Goal: Obtain resource: Obtain resource

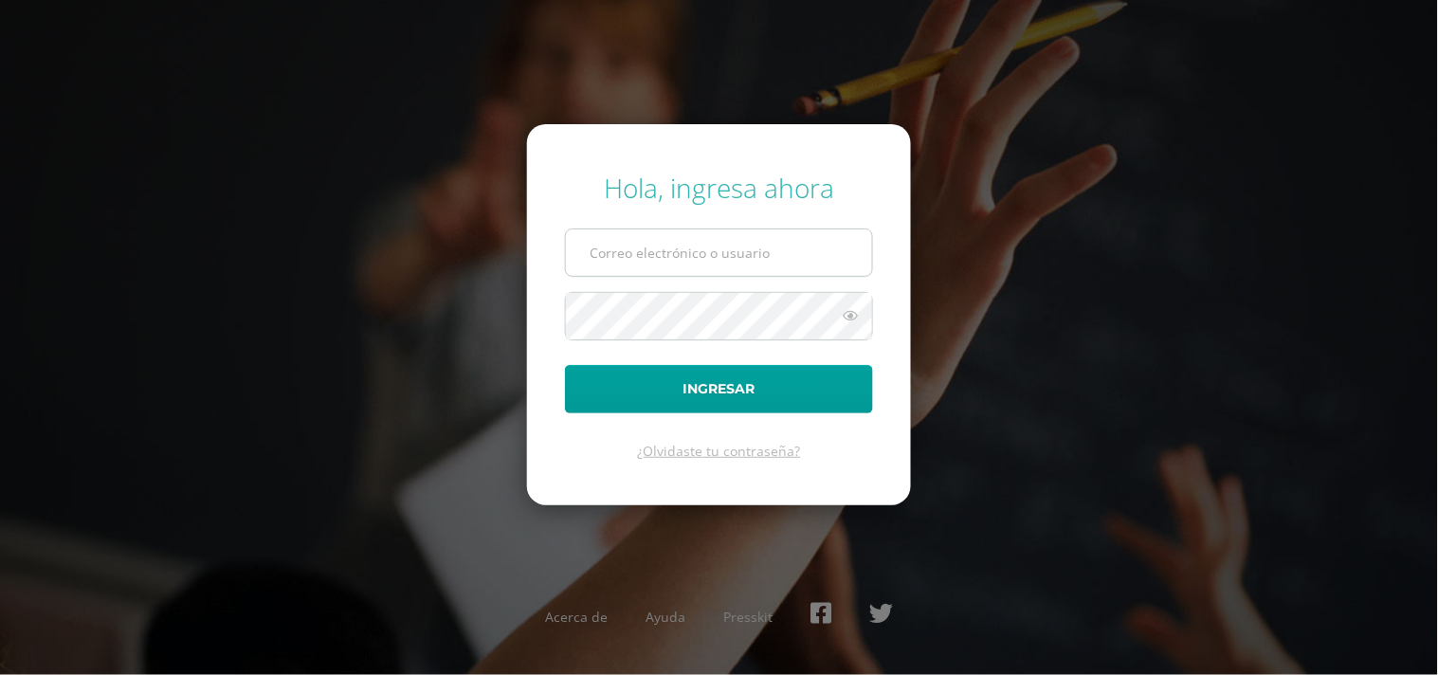
click at [664, 243] on input "text" at bounding box center [719, 252] width 306 height 46
click at [731, 264] on input "text" at bounding box center [719, 252] width 306 height 46
click at [742, 256] on input "text" at bounding box center [719, 252] width 306 height 46
click at [861, 250] on input "vielma.br@continentalamericano.edu.gt548723" at bounding box center [719, 252] width 306 height 46
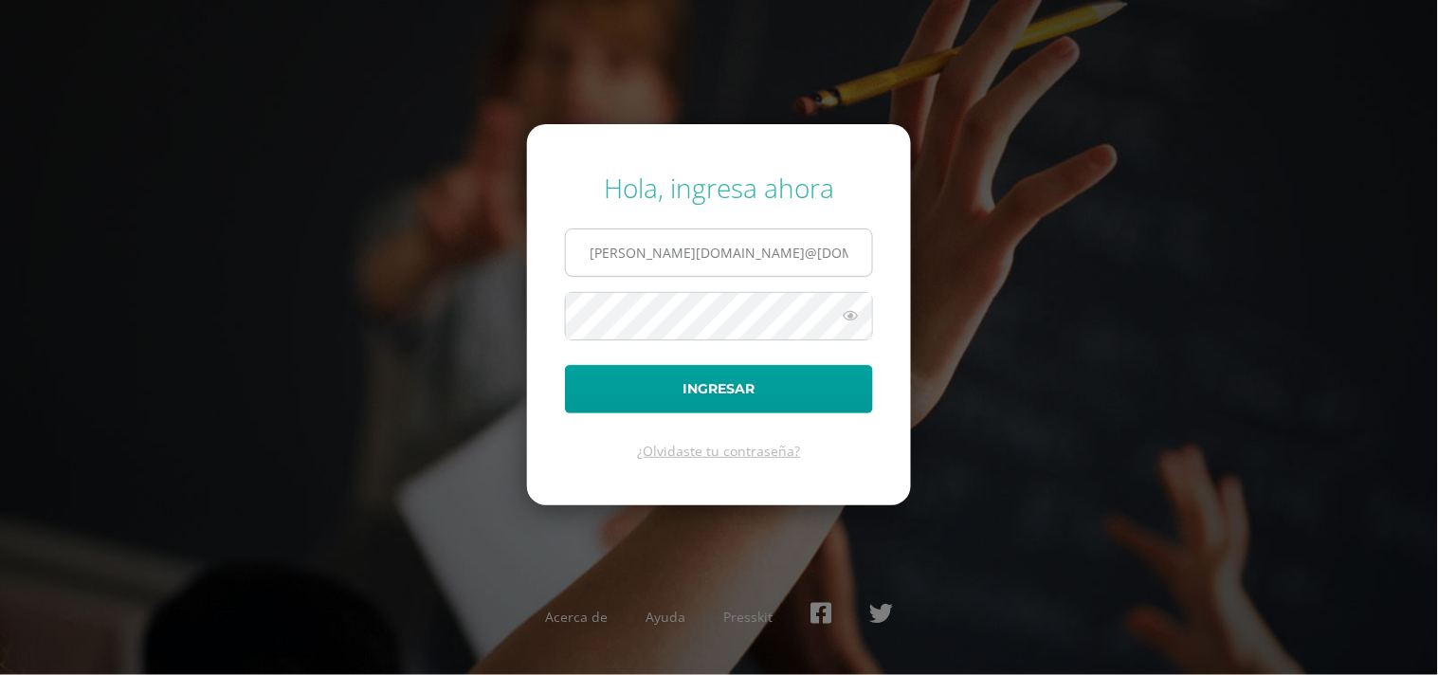
click at [861, 250] on input "vielma.br@continentalamericano.edu.gt548723" at bounding box center [719, 252] width 306 height 46
click at [861, 250] on input "vielma.br@continentalamericano.edu.g723" at bounding box center [719, 252] width 306 height 46
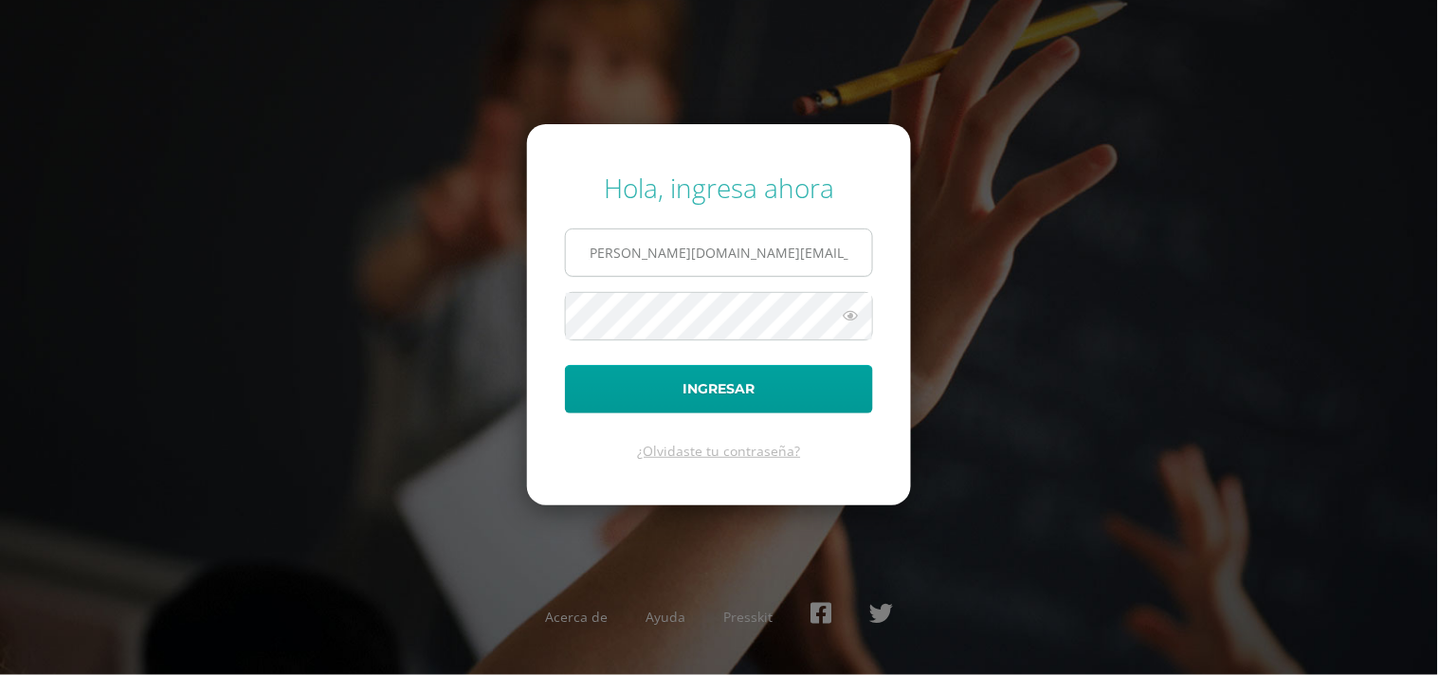
scroll to position [0, 0]
type input "vielma.br@continentalamericano.edu.gt"
click at [565, 365] on button "Ingresar" at bounding box center [719, 389] width 308 height 48
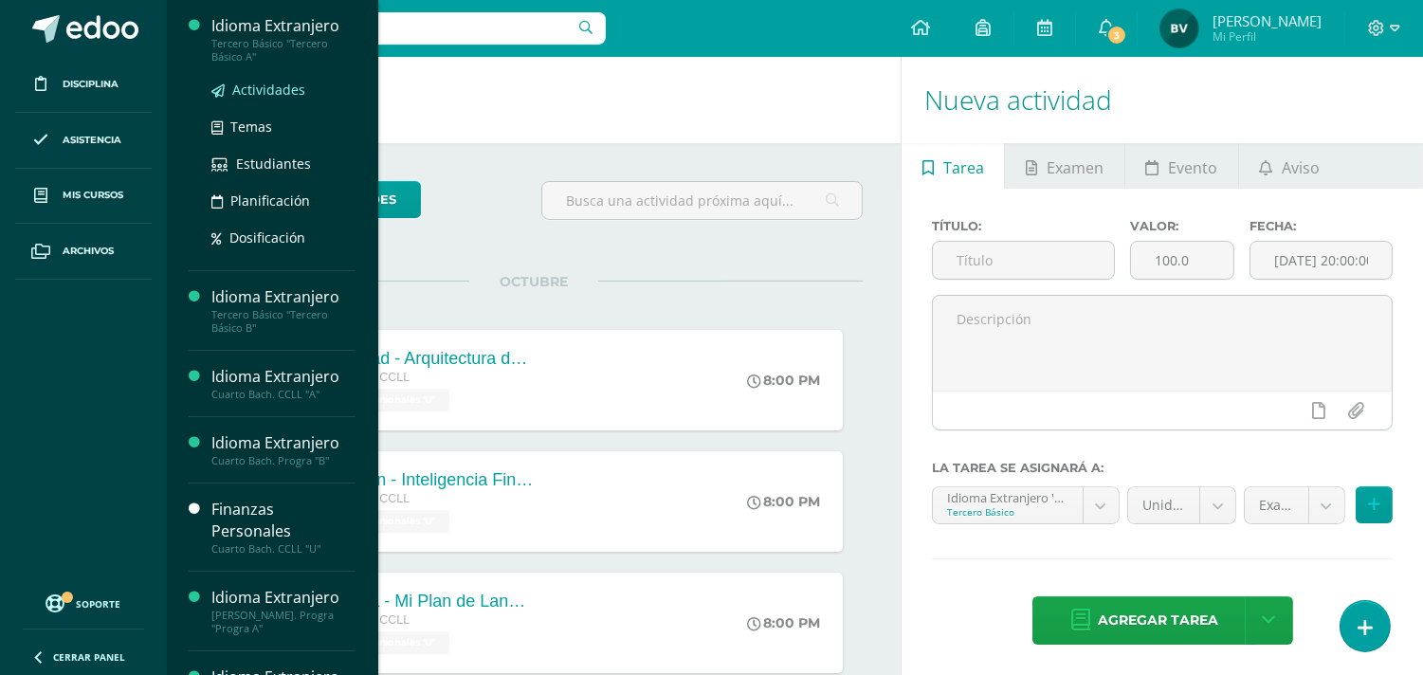
click at [286, 83] on span "Actividades" at bounding box center [268, 90] width 73 height 18
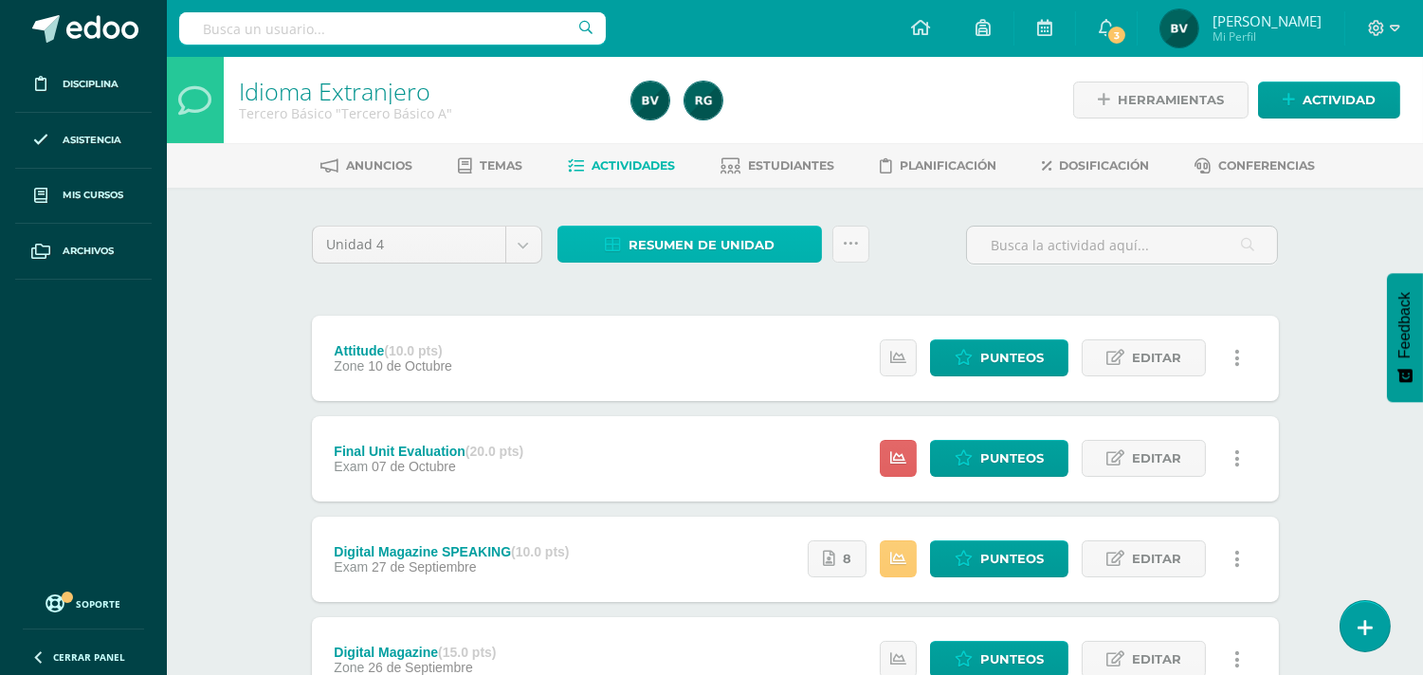
click at [688, 238] on span "Resumen de unidad" at bounding box center [701, 244] width 146 height 35
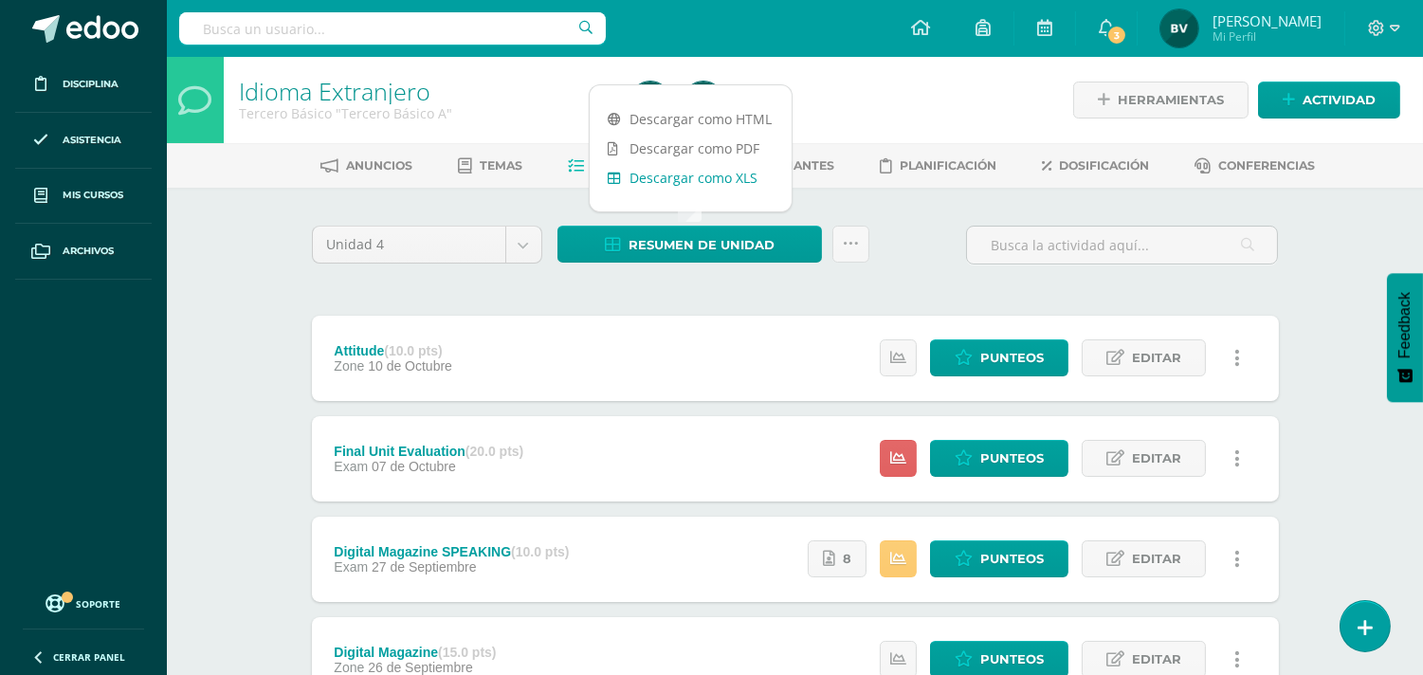
click at [701, 169] on link "Descargar como XLS" at bounding box center [691, 177] width 202 height 29
click at [733, 183] on link "Descargar como XLS" at bounding box center [691, 177] width 202 height 29
click at [841, 240] on link at bounding box center [850, 244] width 37 height 37
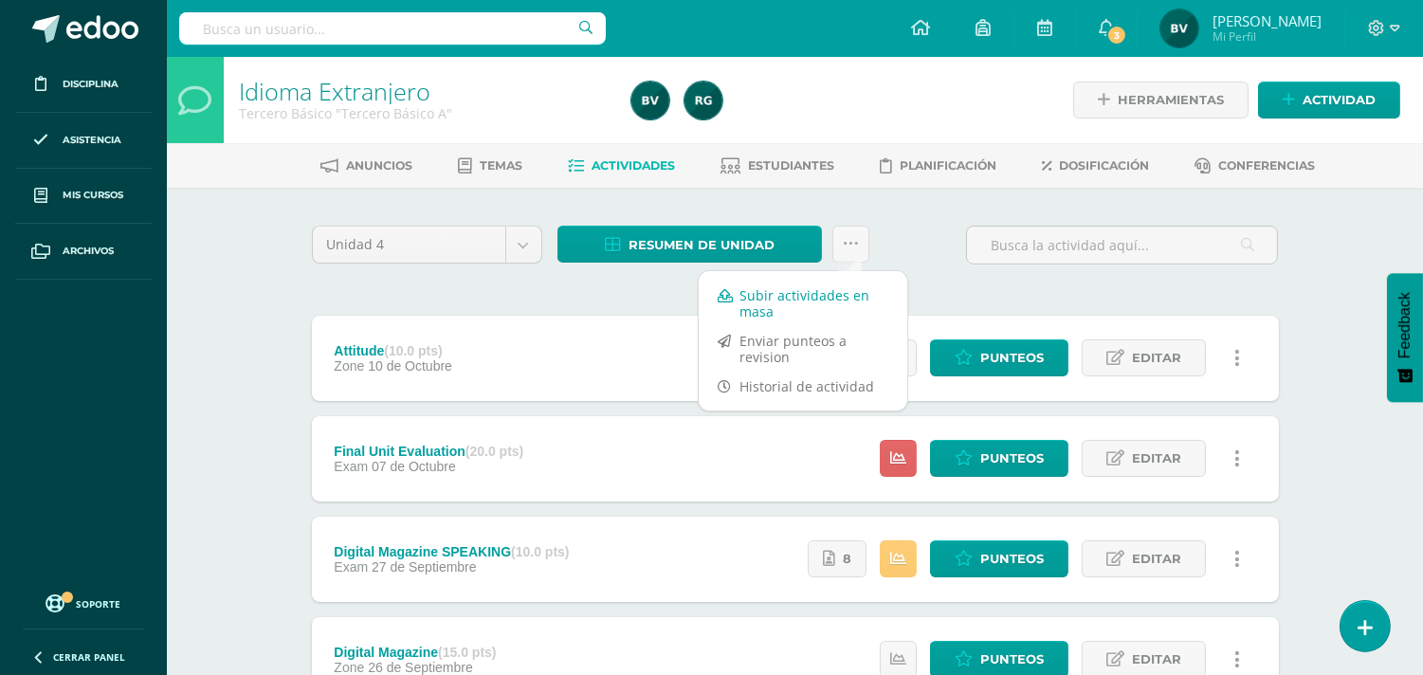
click at [811, 296] on link "Subir actividades en masa" at bounding box center [803, 303] width 209 height 45
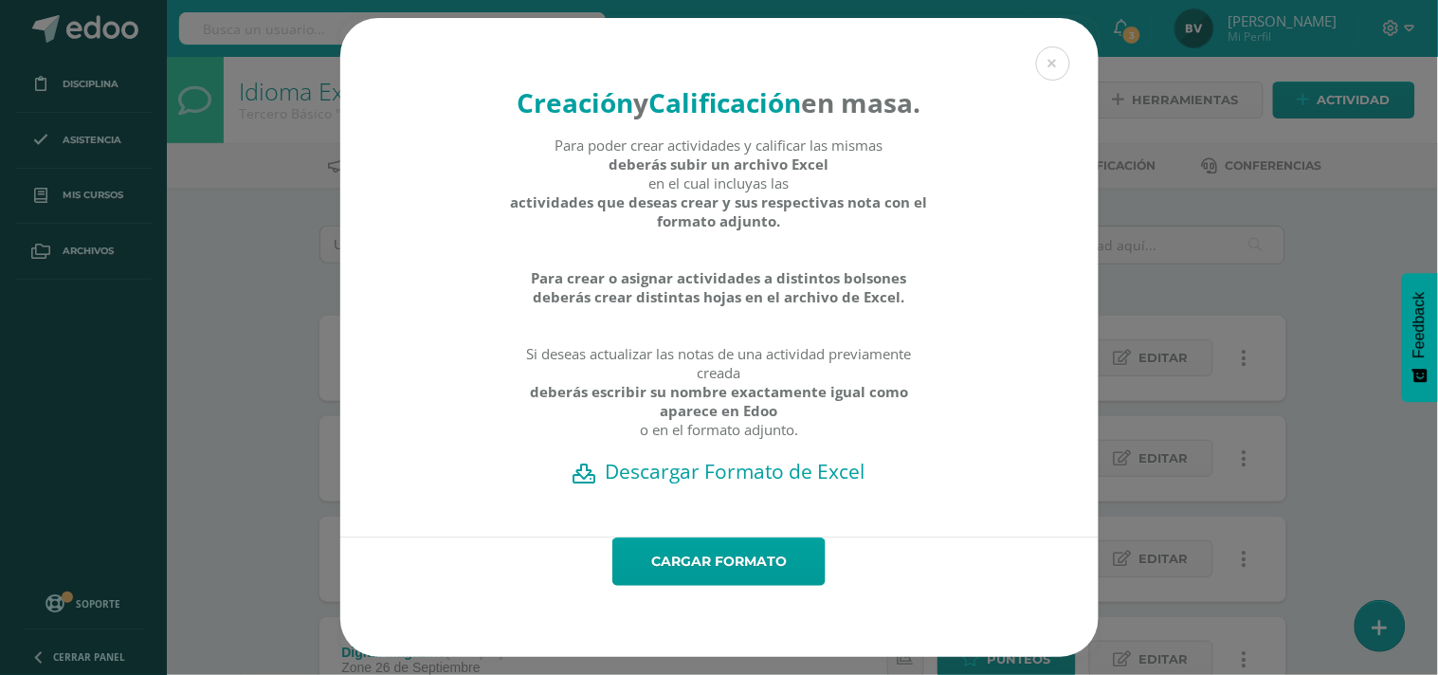
click at [724, 484] on h2 "Descargar Formato de Excel" at bounding box center [719, 471] width 692 height 27
click at [1053, 46] on button at bounding box center [1053, 63] width 34 height 34
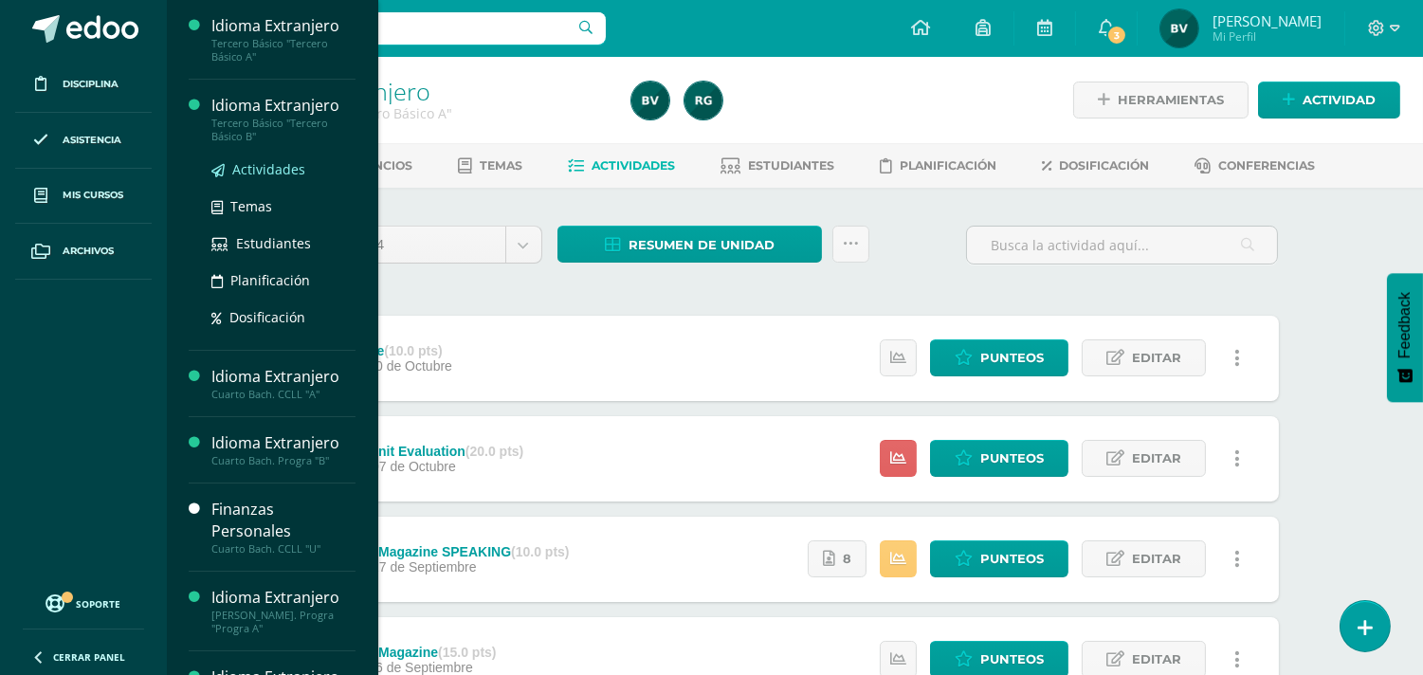
click at [272, 161] on span "Actividades" at bounding box center [268, 169] width 73 height 18
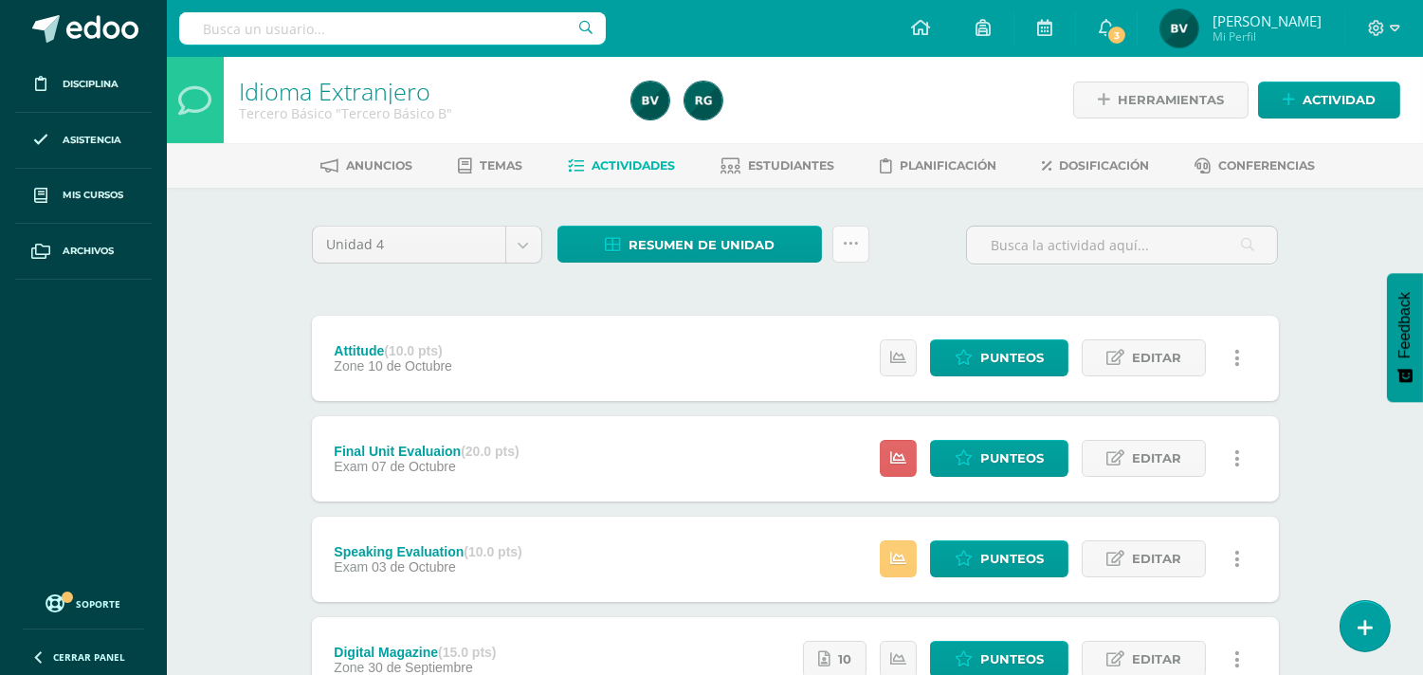
click at [853, 253] on link at bounding box center [850, 244] width 37 height 37
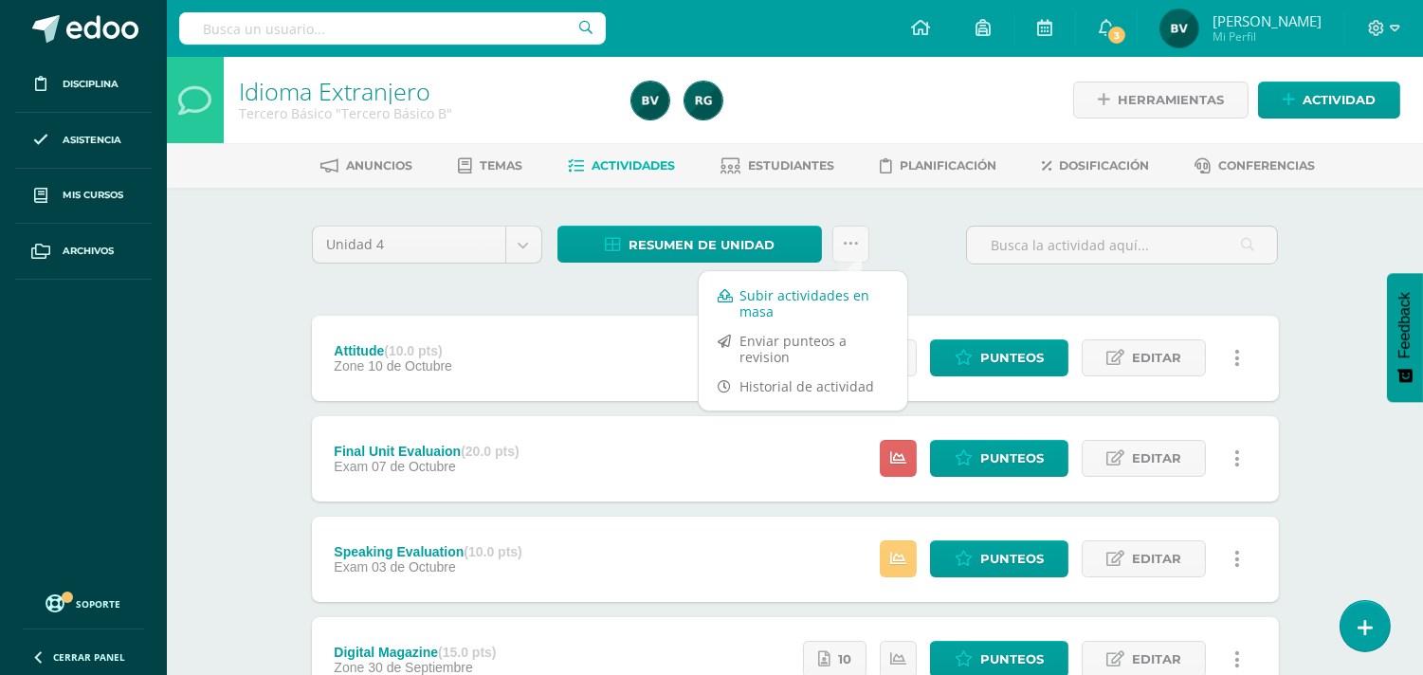
click at [825, 317] on link "Subir actividades en masa" at bounding box center [803, 303] width 209 height 45
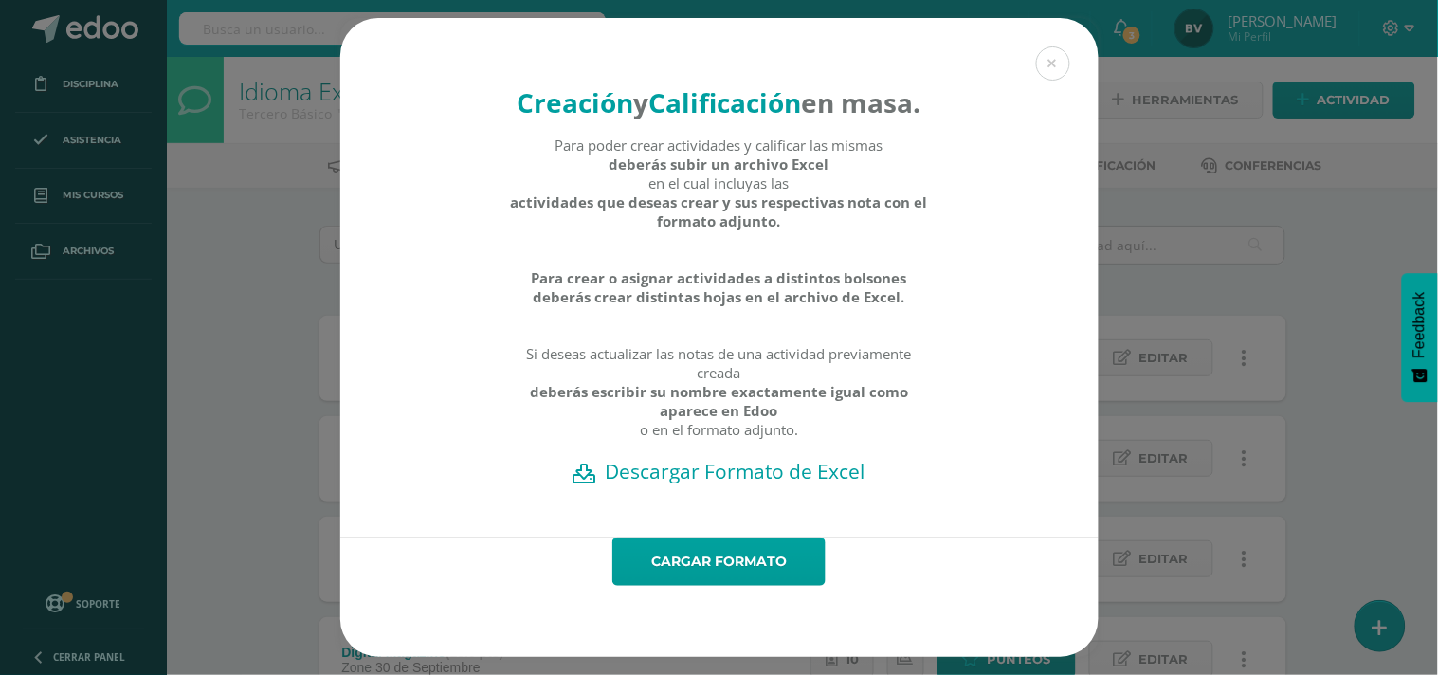
click at [705, 484] on h2 "Descargar Formato de Excel" at bounding box center [719, 471] width 692 height 27
click at [1052, 49] on button at bounding box center [1053, 63] width 34 height 34
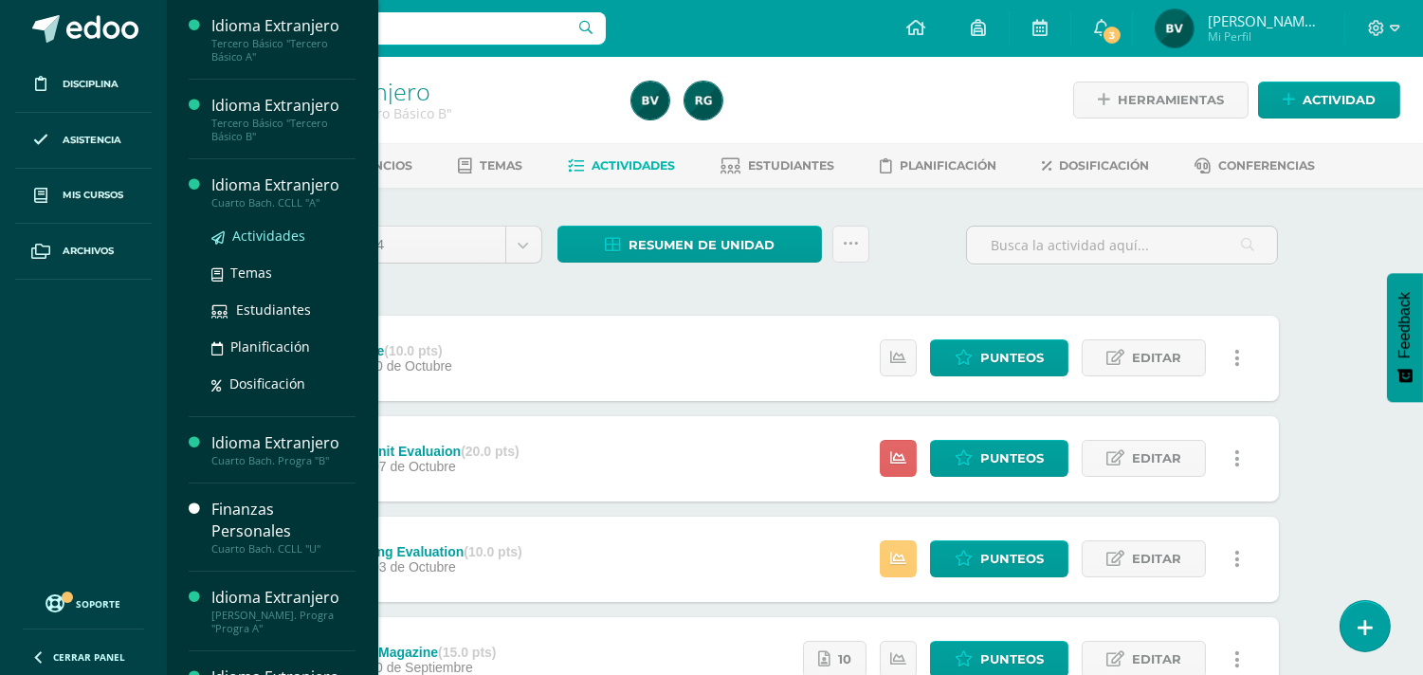
click at [278, 231] on span "Actividades" at bounding box center [268, 236] width 73 height 18
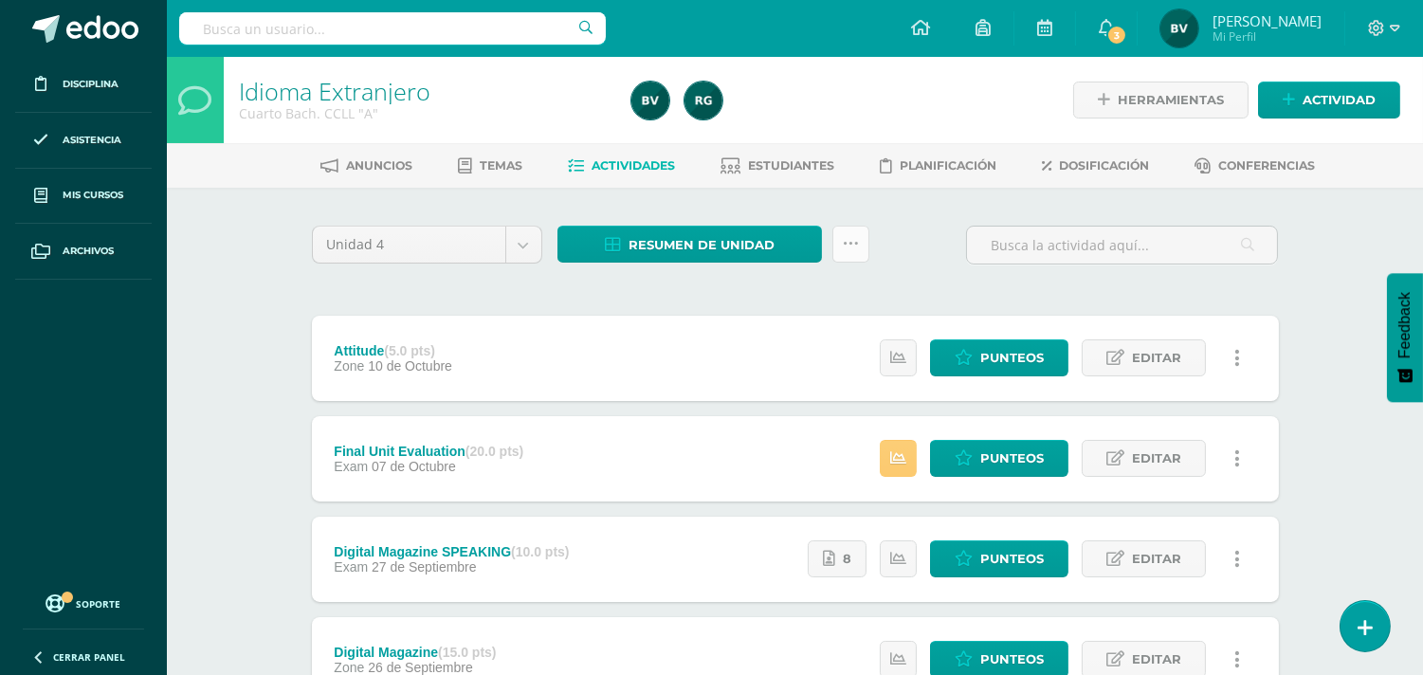
click at [846, 232] on link at bounding box center [850, 244] width 37 height 37
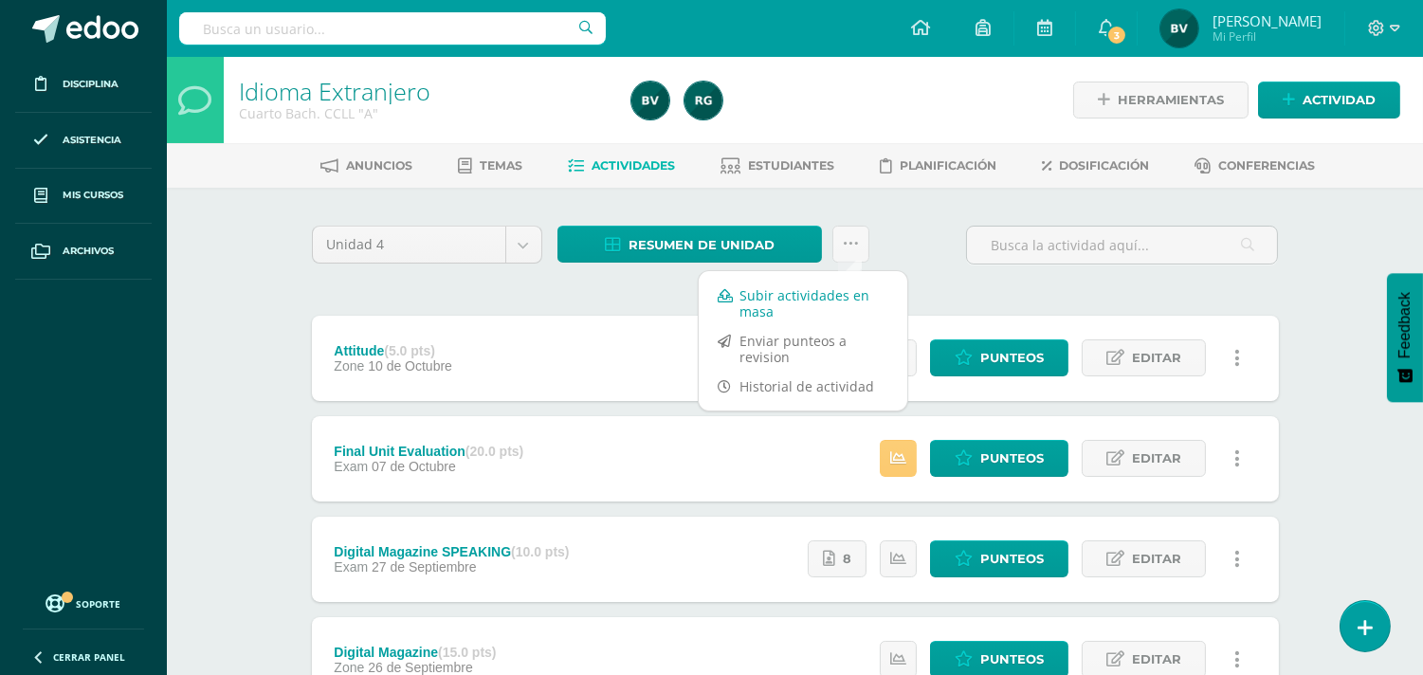
click at [841, 292] on link "Subir actividades en masa" at bounding box center [803, 303] width 209 height 45
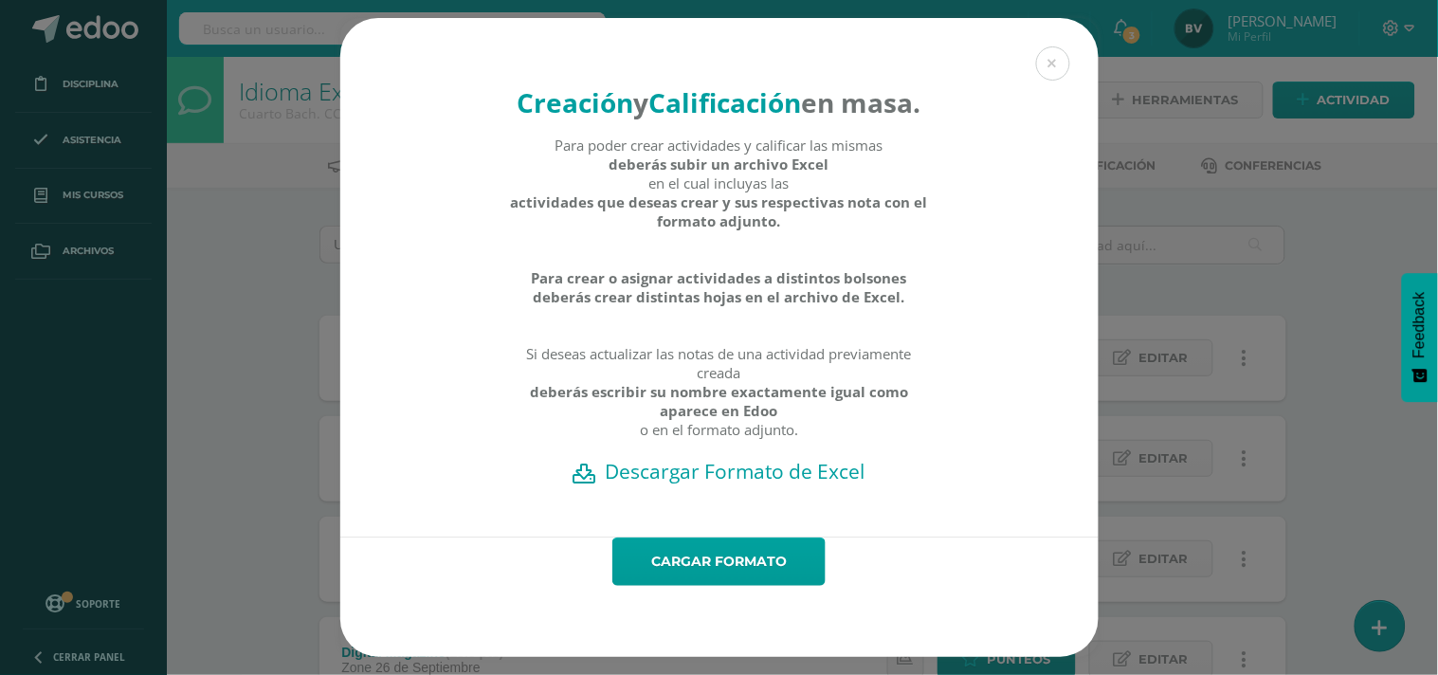
click at [694, 484] on h2 "Descargar Formato de Excel" at bounding box center [719, 471] width 692 height 27
click at [1057, 46] on button at bounding box center [1053, 63] width 34 height 34
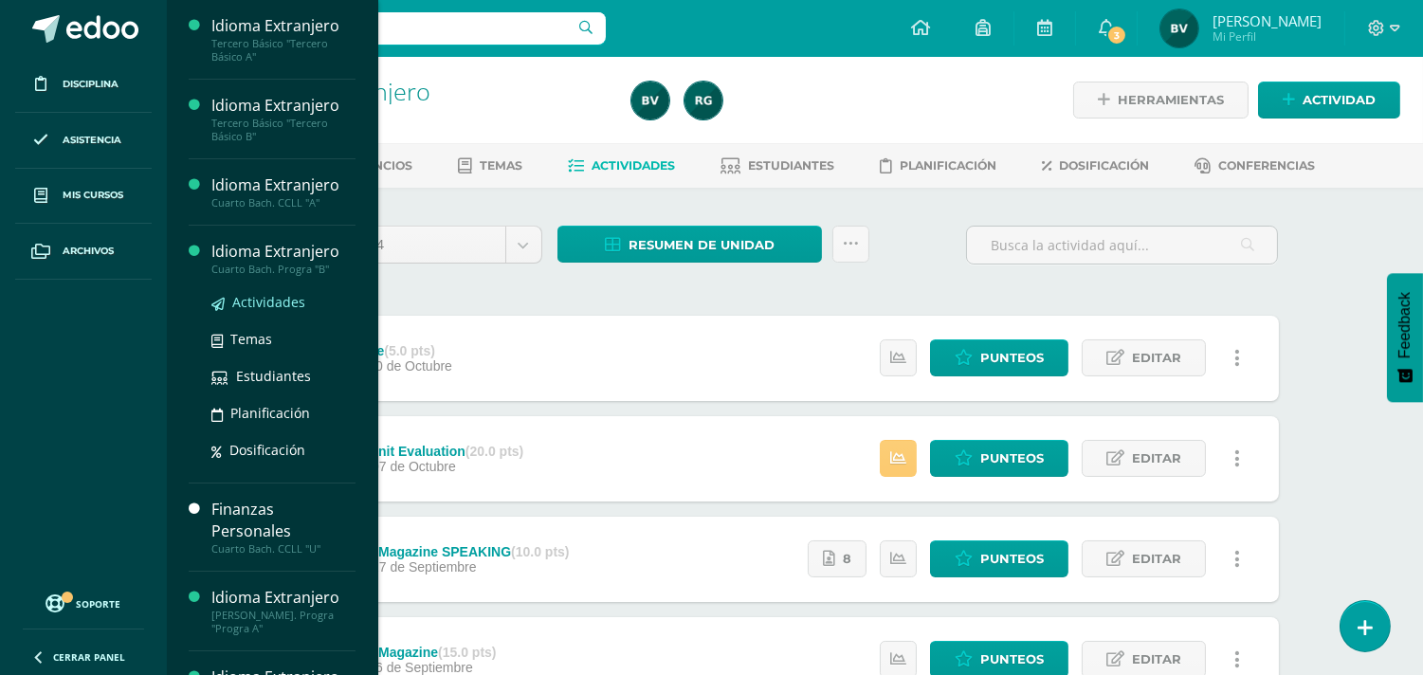
click at [257, 304] on span "Actividades" at bounding box center [268, 302] width 73 height 18
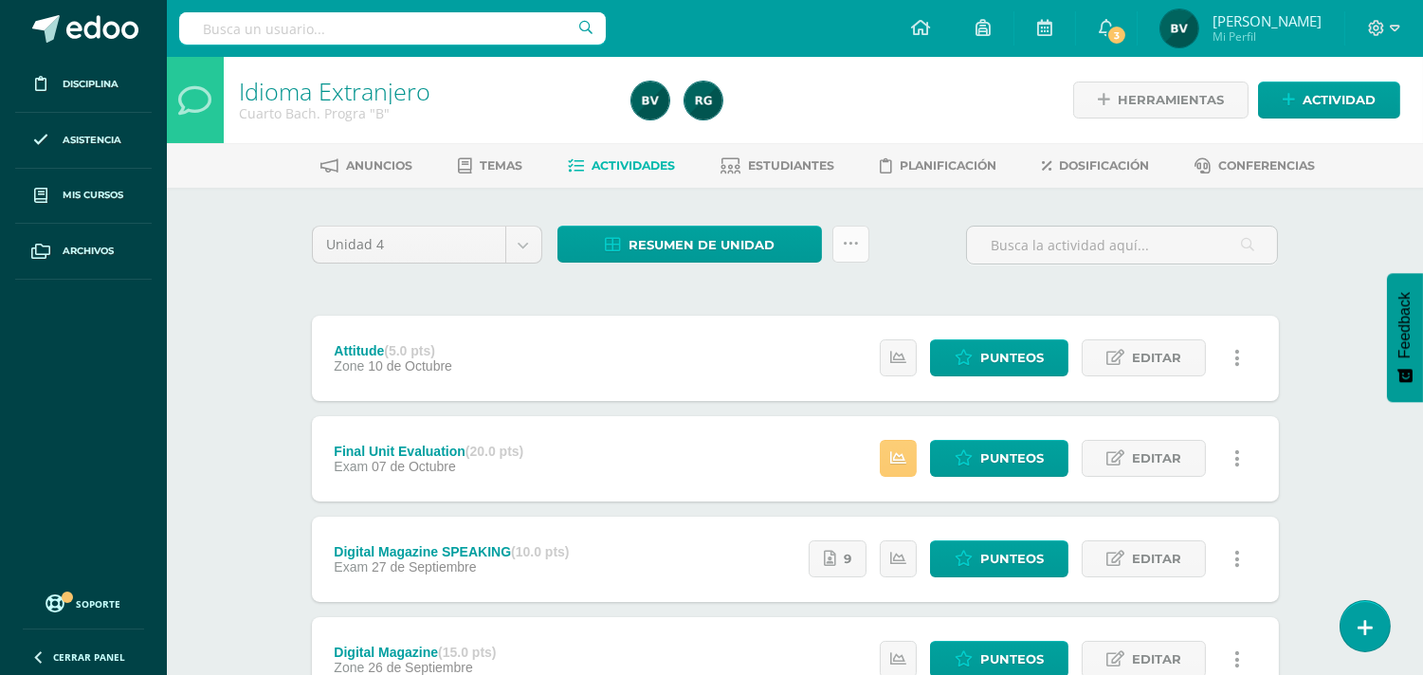
click at [851, 238] on icon at bounding box center [851, 244] width 16 height 16
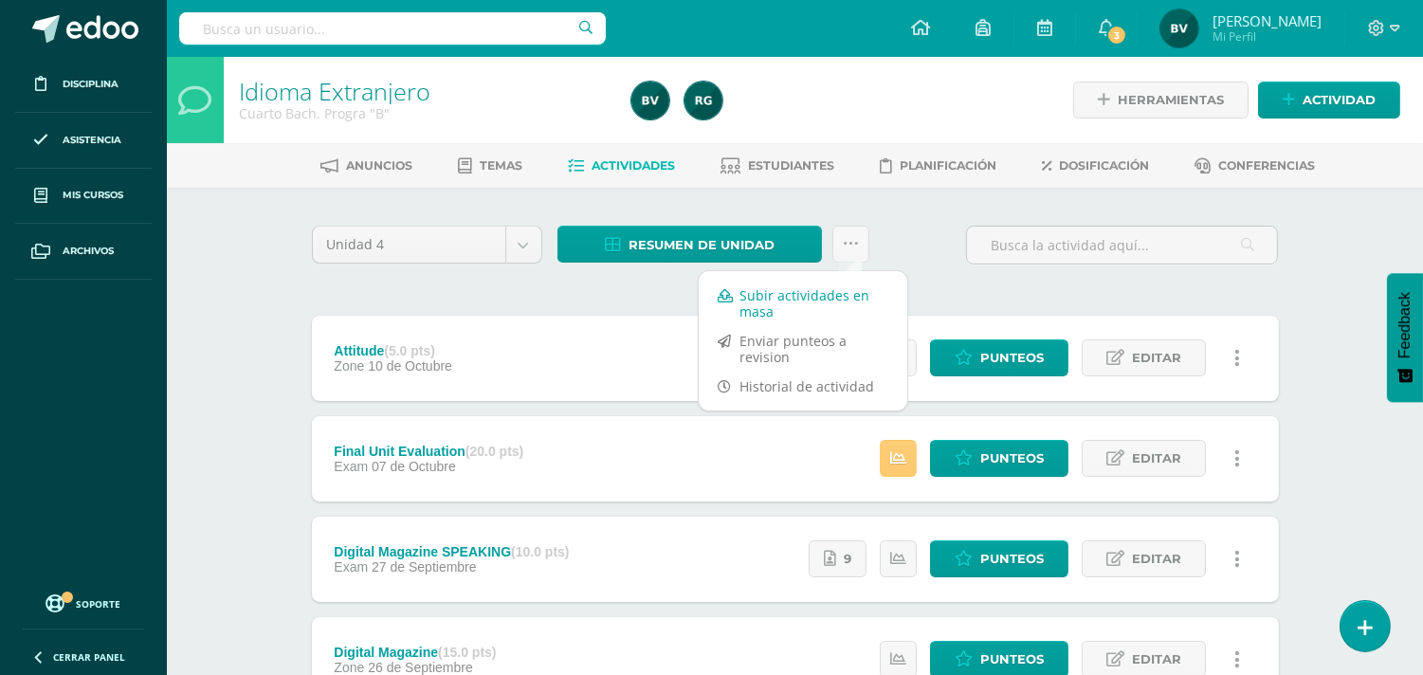
click at [849, 299] on link "Subir actividades en masa" at bounding box center [803, 303] width 209 height 45
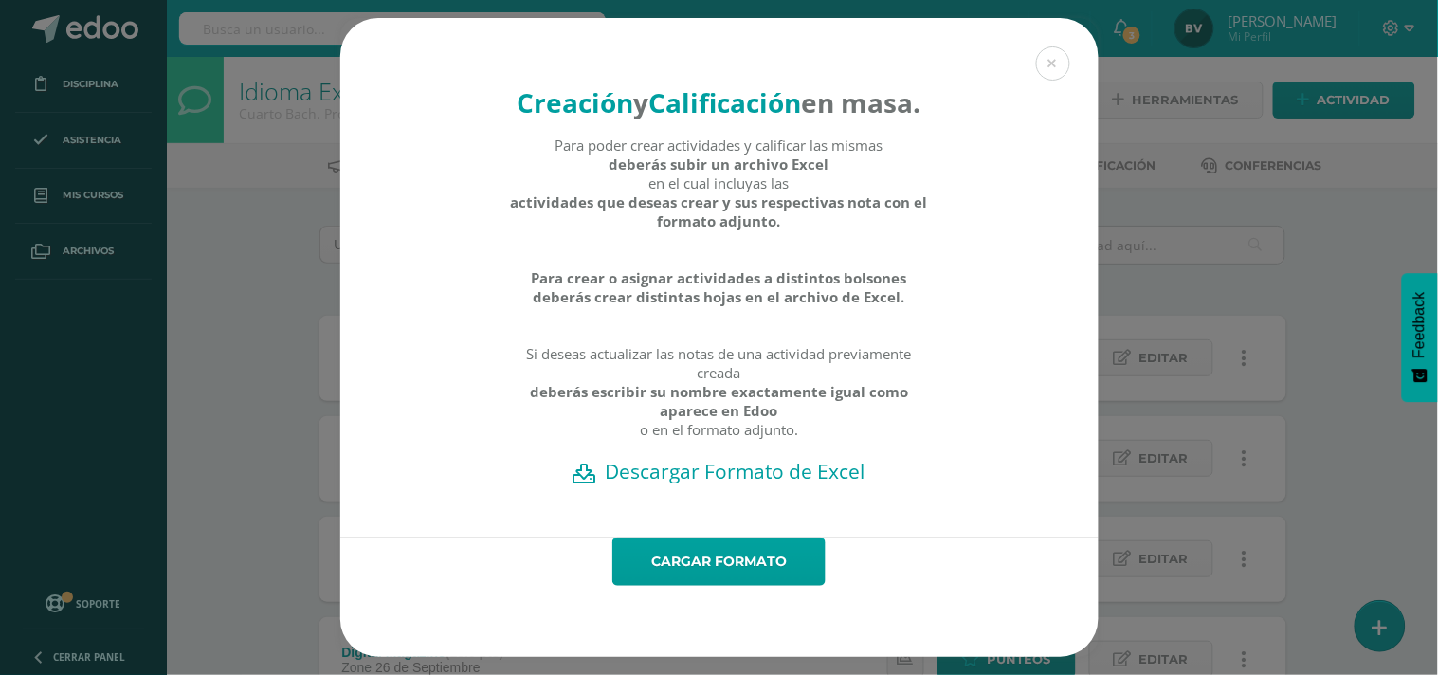
click at [791, 484] on h2 "Descargar Formato de Excel" at bounding box center [719, 471] width 692 height 27
click at [832, 484] on h2 "Descargar Formato de Excel" at bounding box center [719, 471] width 692 height 27
click at [1050, 46] on button at bounding box center [1053, 63] width 34 height 34
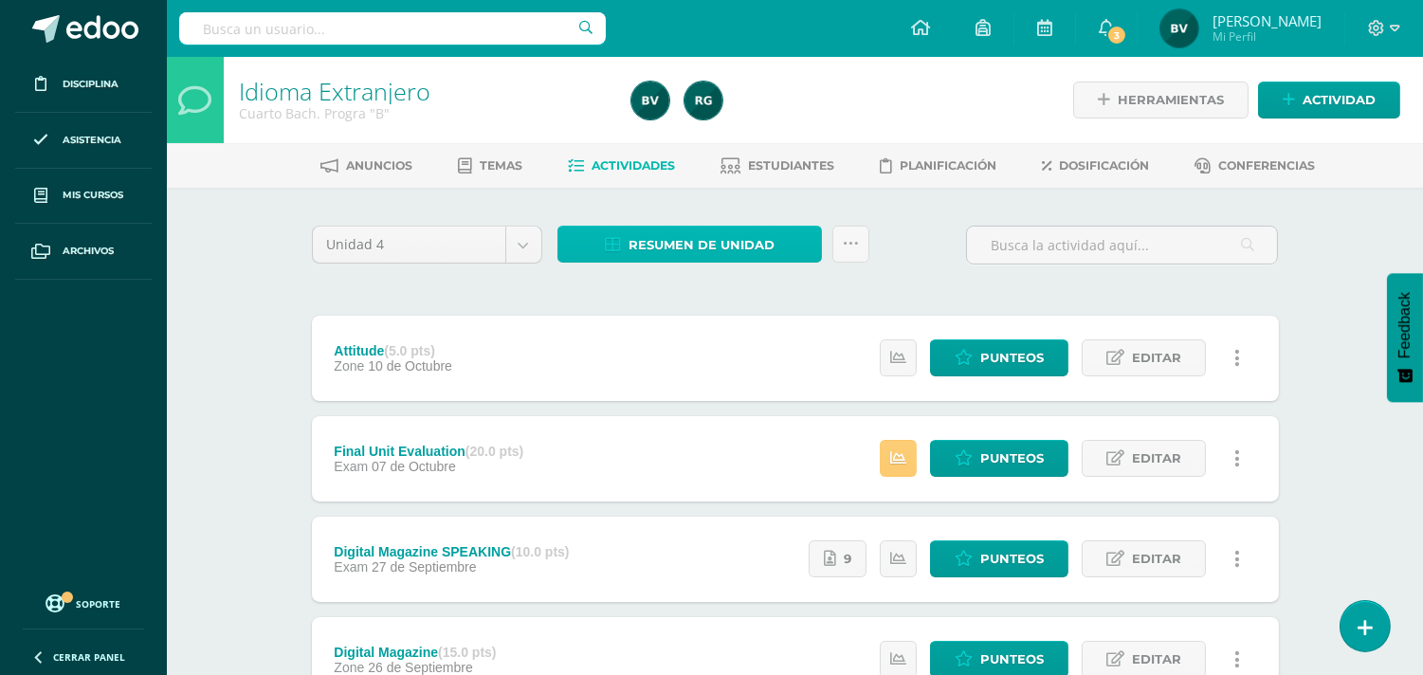
click at [755, 248] on span "Resumen de unidad" at bounding box center [701, 244] width 146 height 35
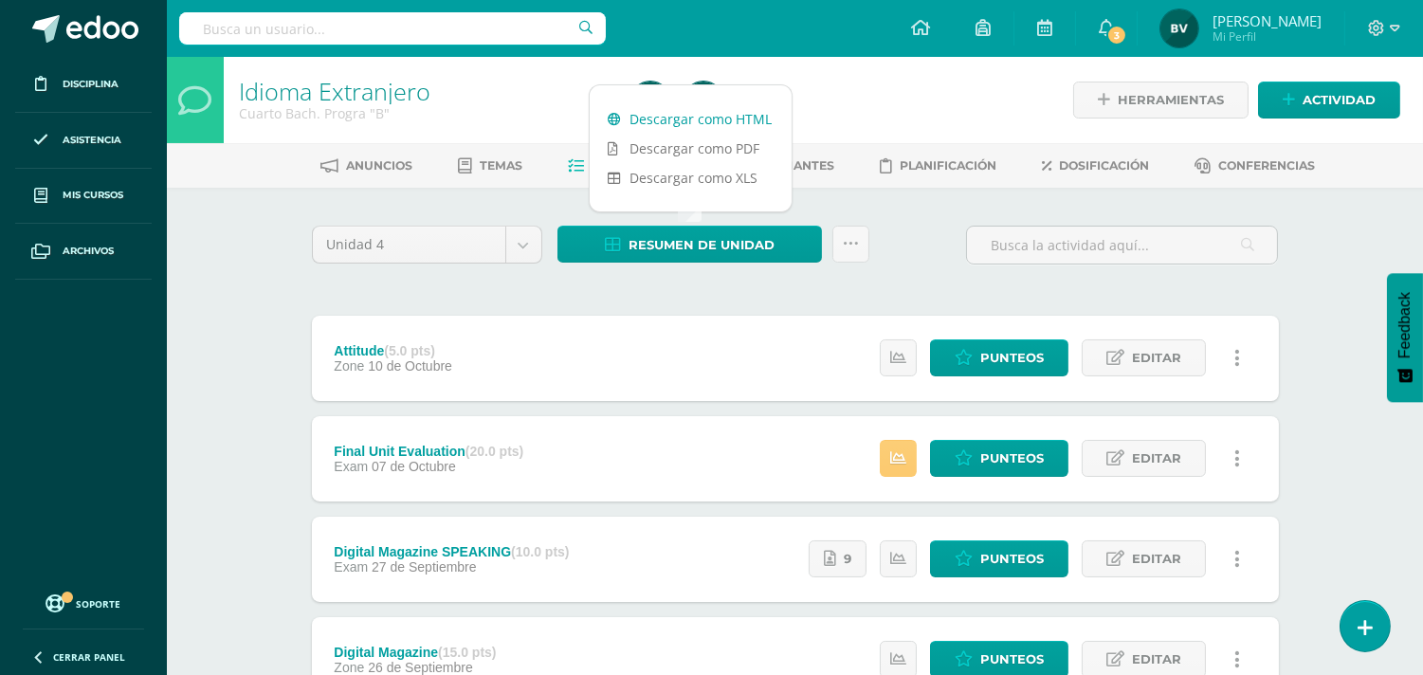
click at [762, 124] on link "Descargar como HTML" at bounding box center [691, 118] width 202 height 29
